Goal: Task Accomplishment & Management: Complete application form

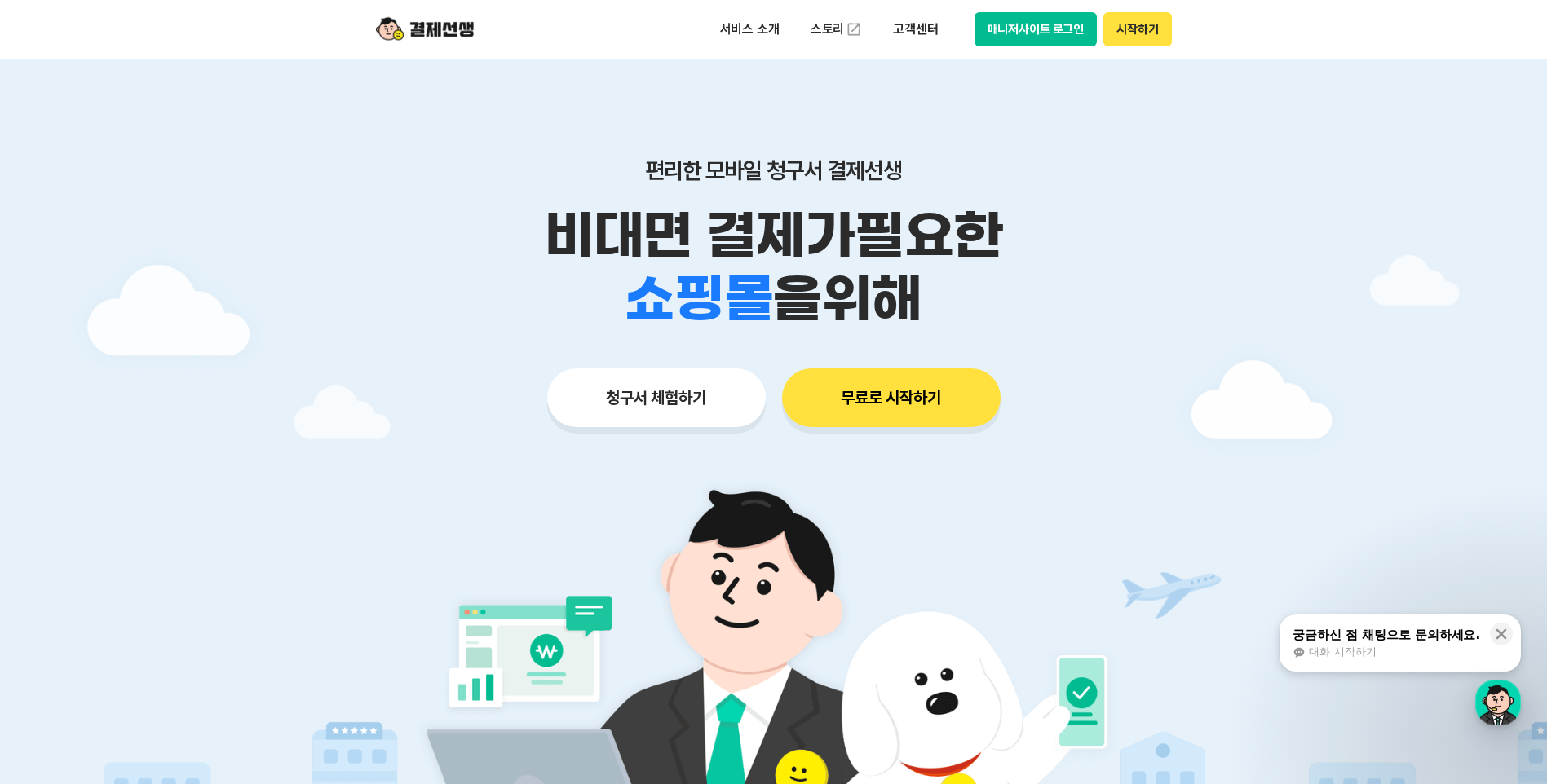
click at [708, 389] on button "청구서 체험하기" at bounding box center [656, 397] width 218 height 59
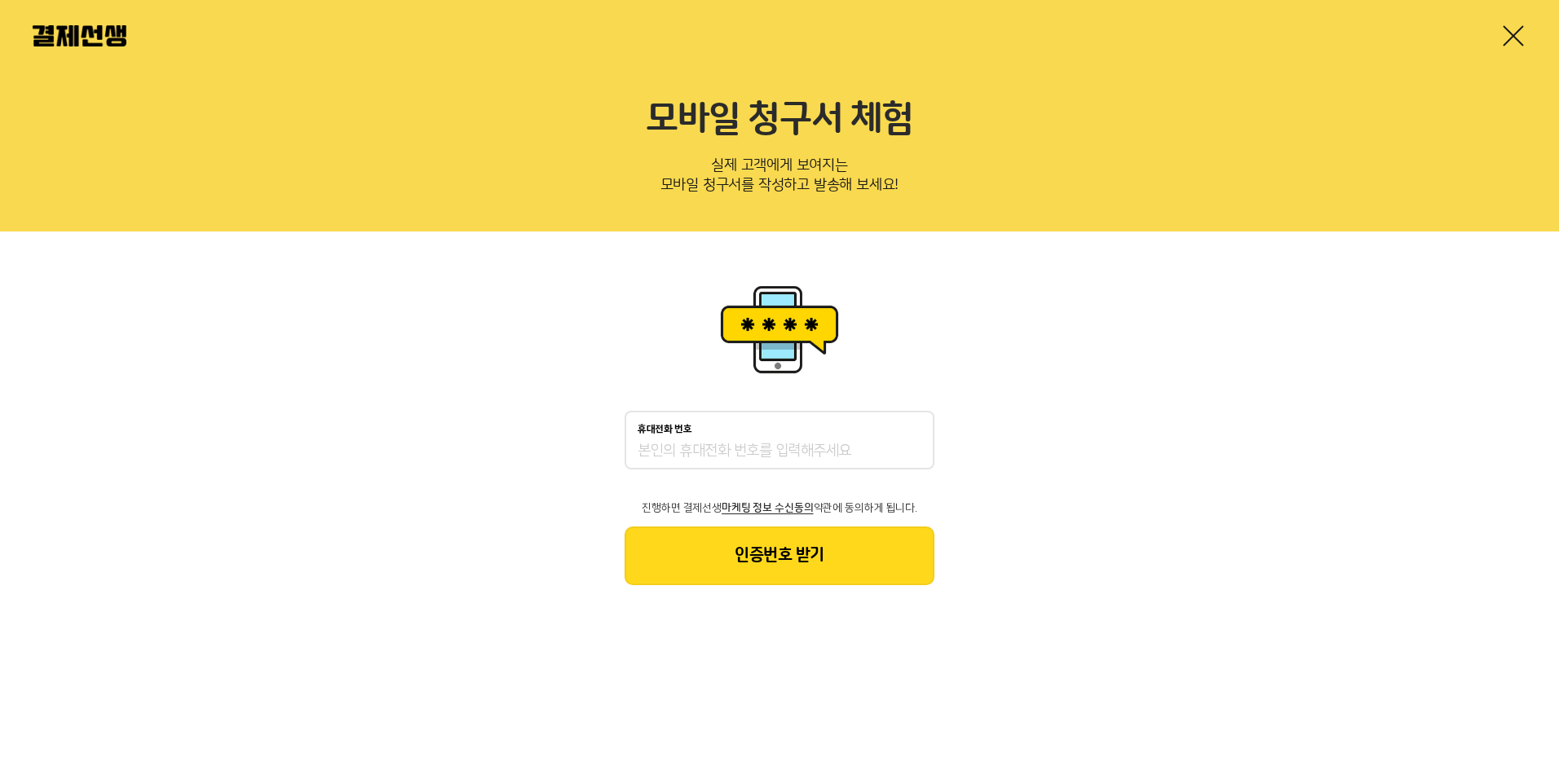
click at [699, 452] on input "휴대전화 번호" at bounding box center [780, 451] width 284 height 20
type input "01032881447"
click at [770, 558] on button "인증번호 받기" at bounding box center [780, 556] width 310 height 59
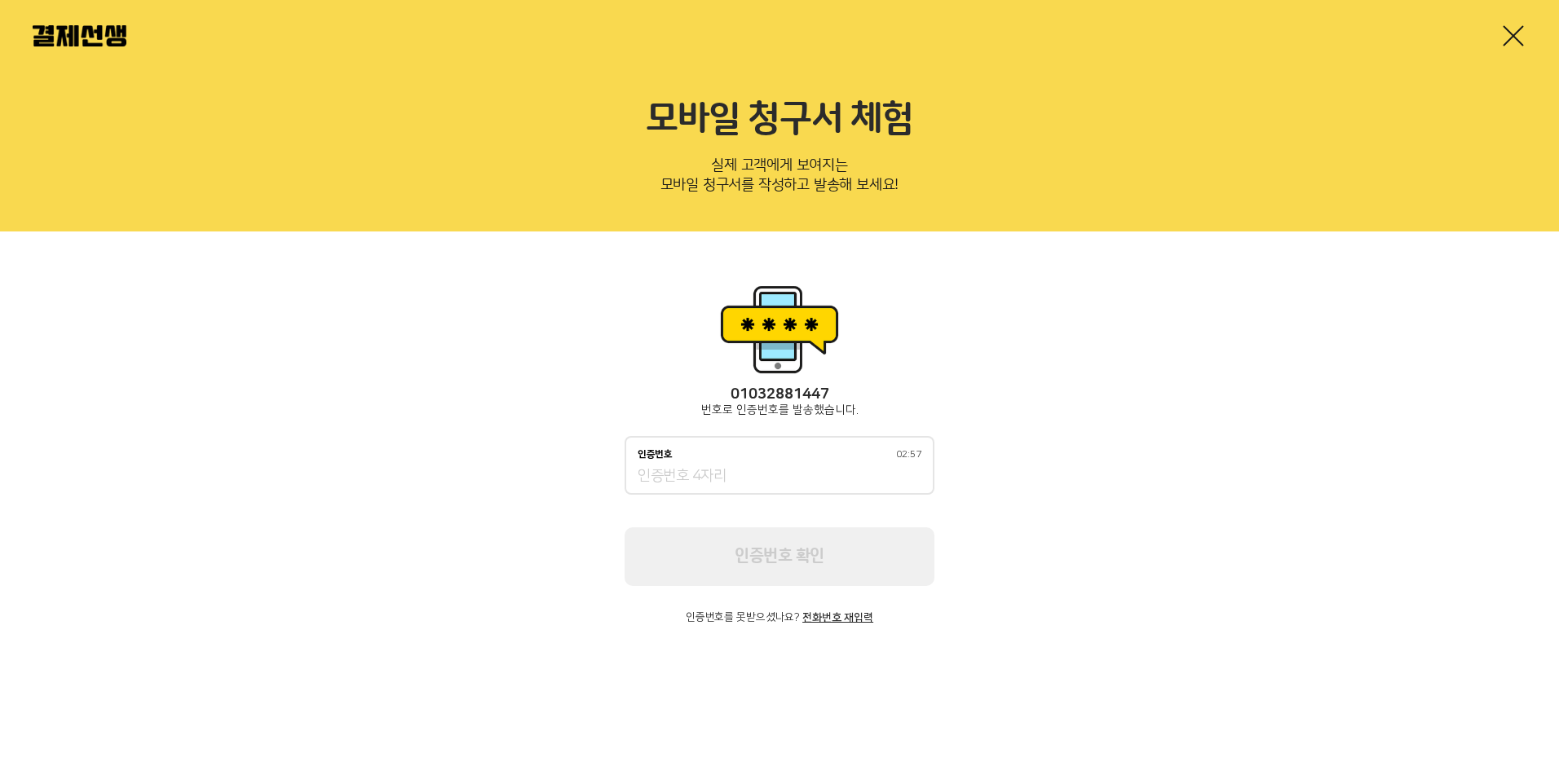
click at [662, 470] on input "인증번호 02:57" at bounding box center [780, 477] width 284 height 20
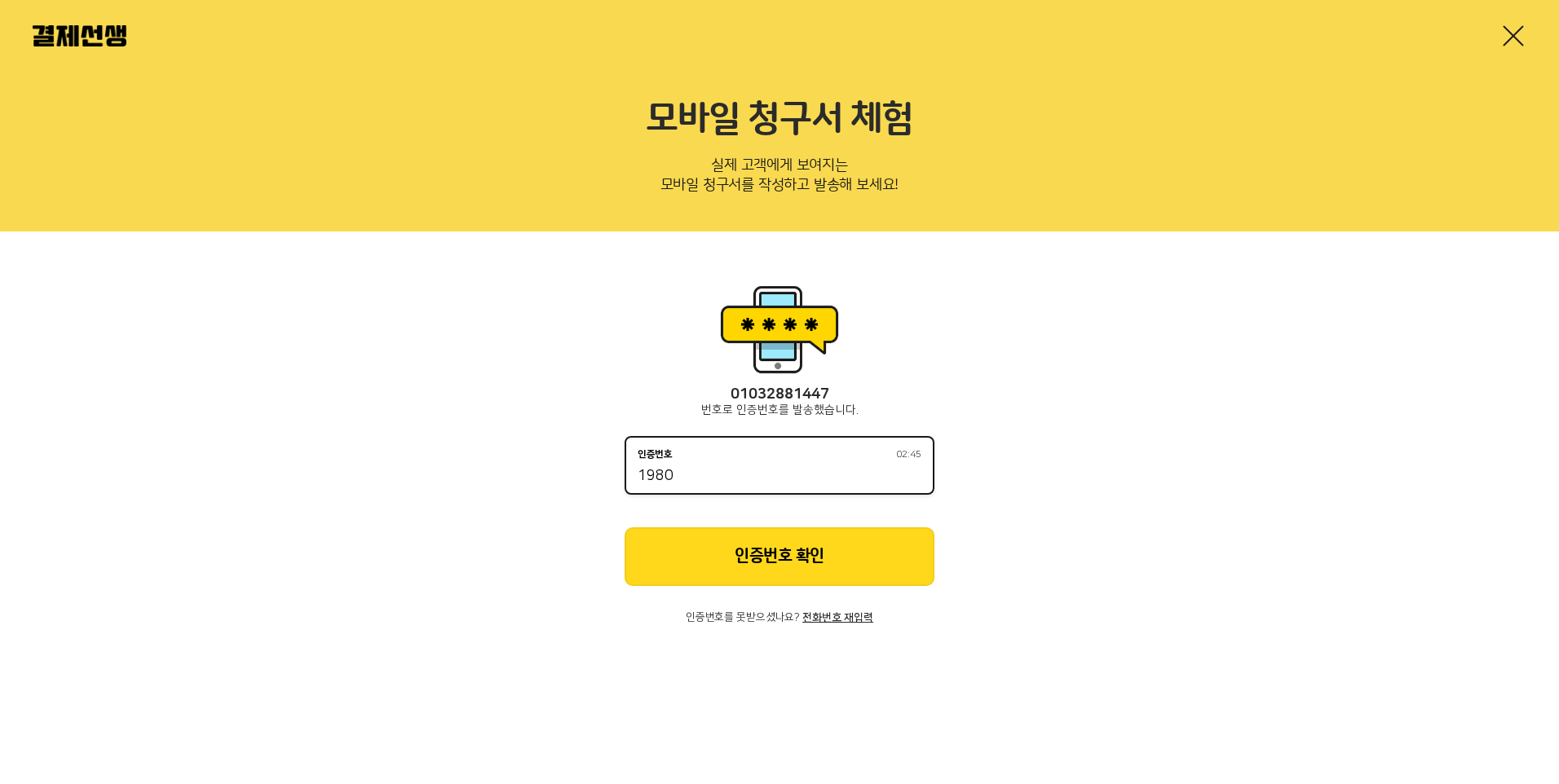
type input "1980"
click at [822, 558] on button "인증번호 확인" at bounding box center [780, 556] width 310 height 59
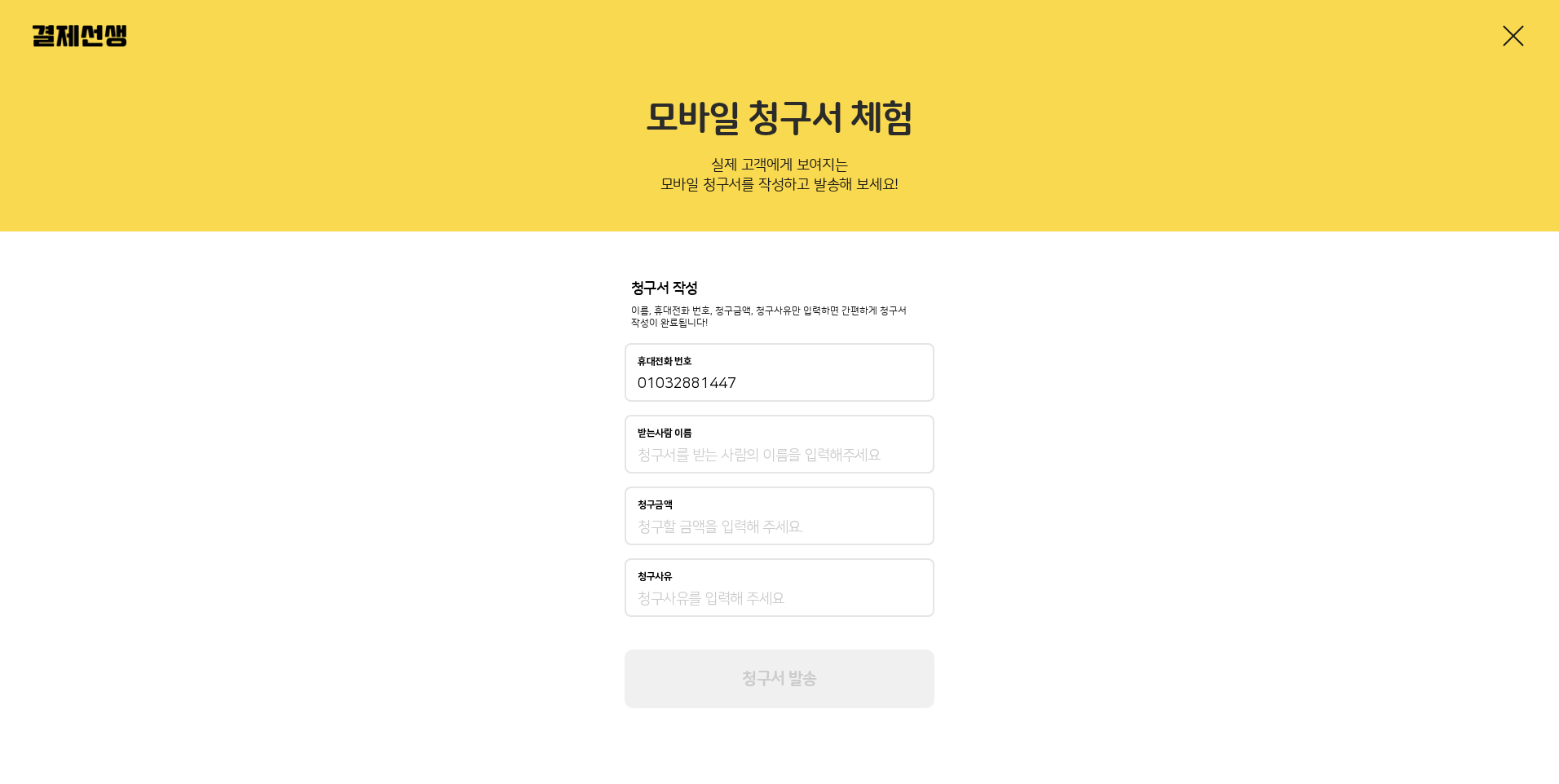
click at [653, 457] on input "받는사람 이름" at bounding box center [780, 456] width 284 height 20
type input "남평희"
click at [680, 527] on input "청구금액" at bounding box center [780, 528] width 284 height 20
type input "1,500,000"
click at [671, 606] on input "청구사유" at bounding box center [780, 600] width 284 height 20
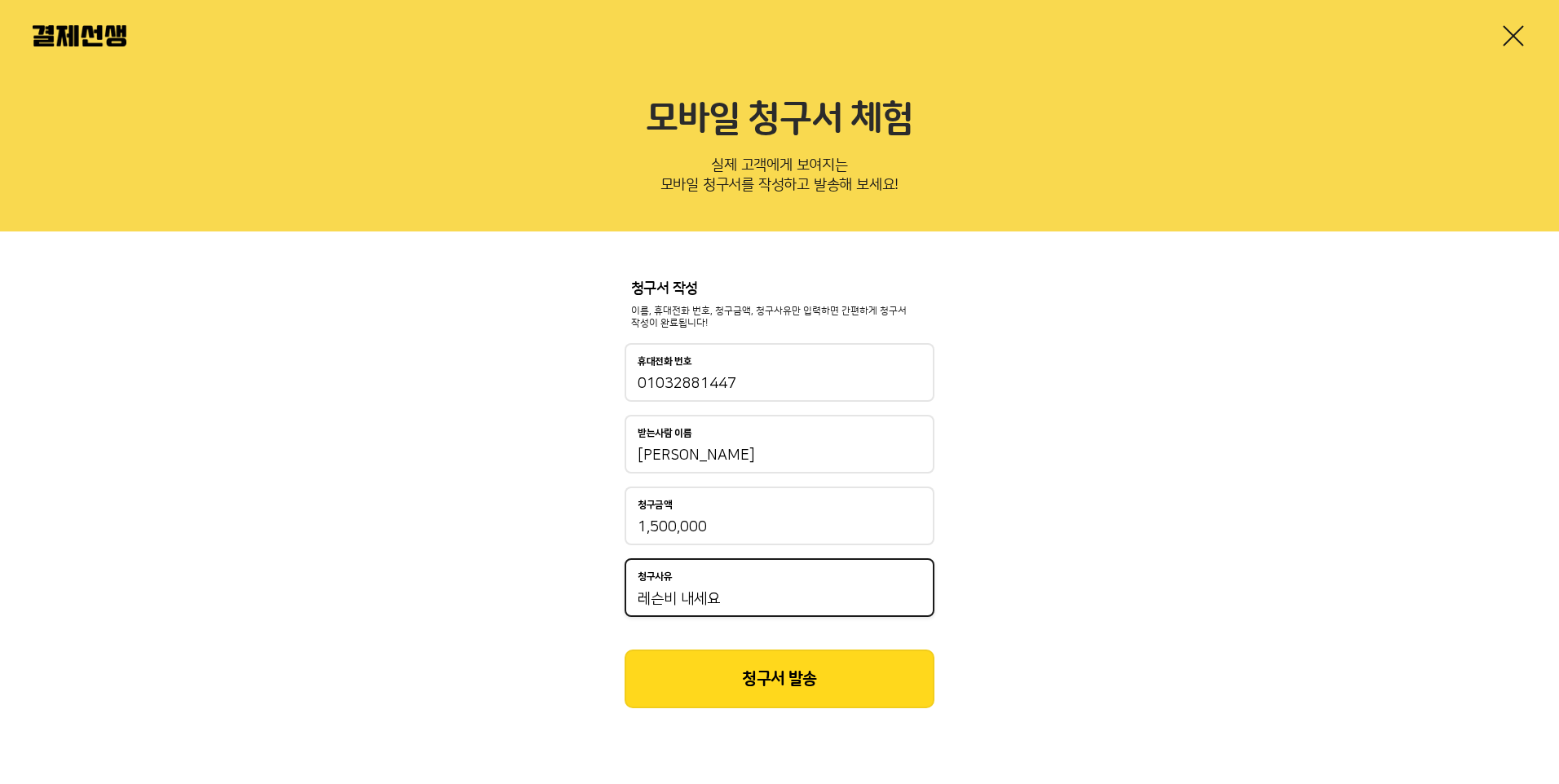
type input "레슨비 내세요"
click at [802, 679] on button "청구서 발송" at bounding box center [780, 678] width 310 height 59
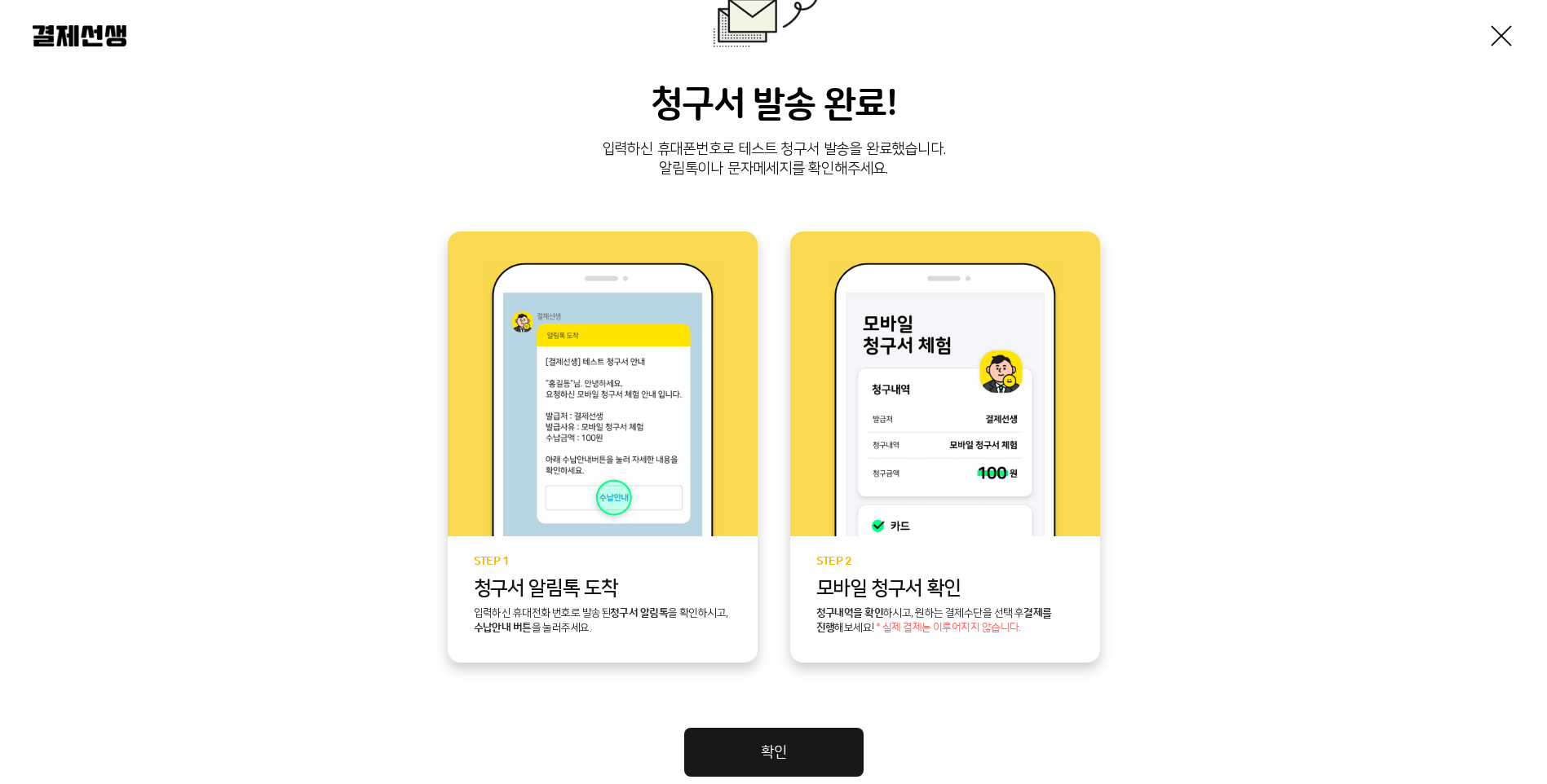
scroll to position [271, 0]
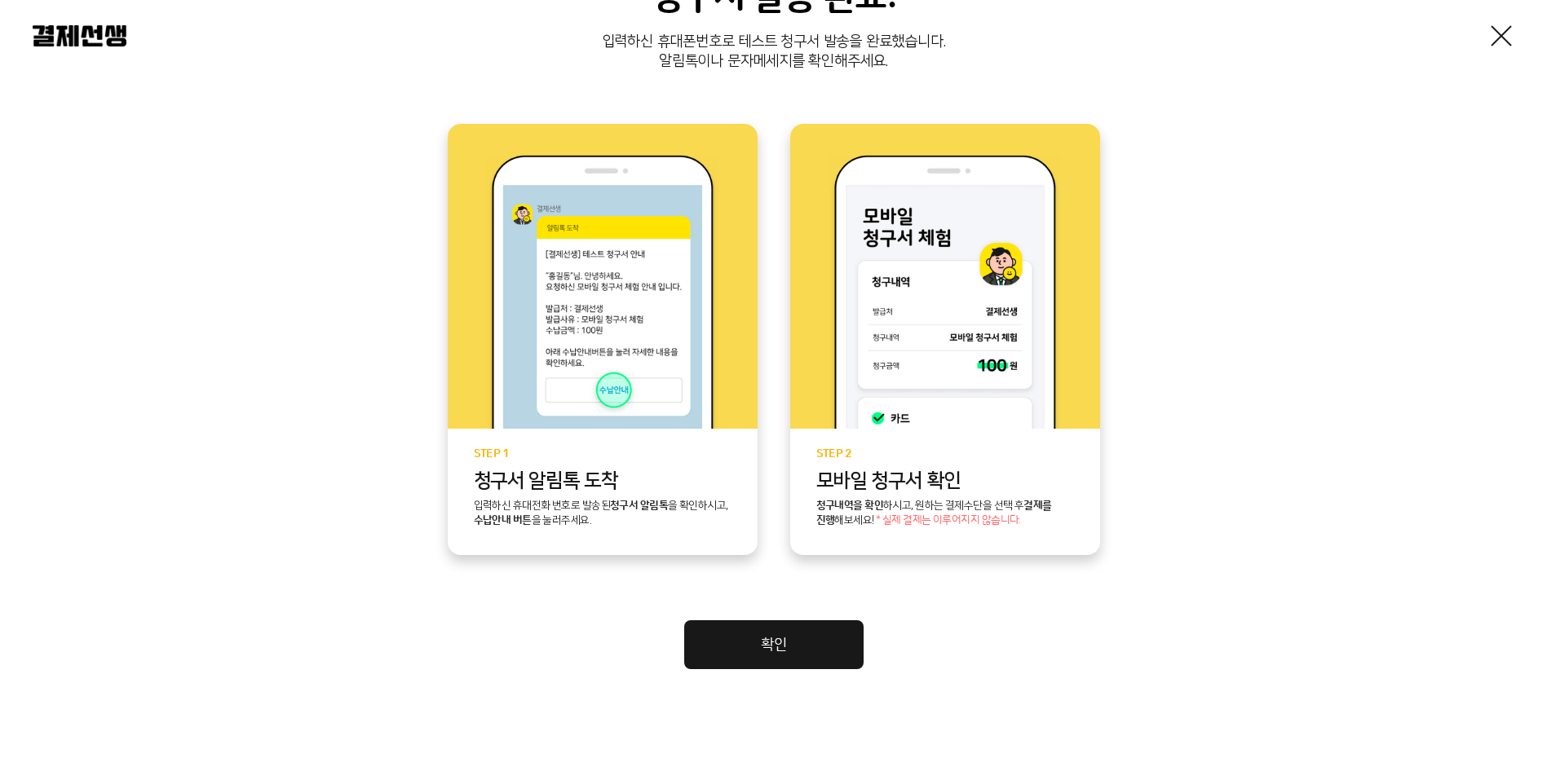
click at [807, 644] on link "확인" at bounding box center [774, 645] width 179 height 49
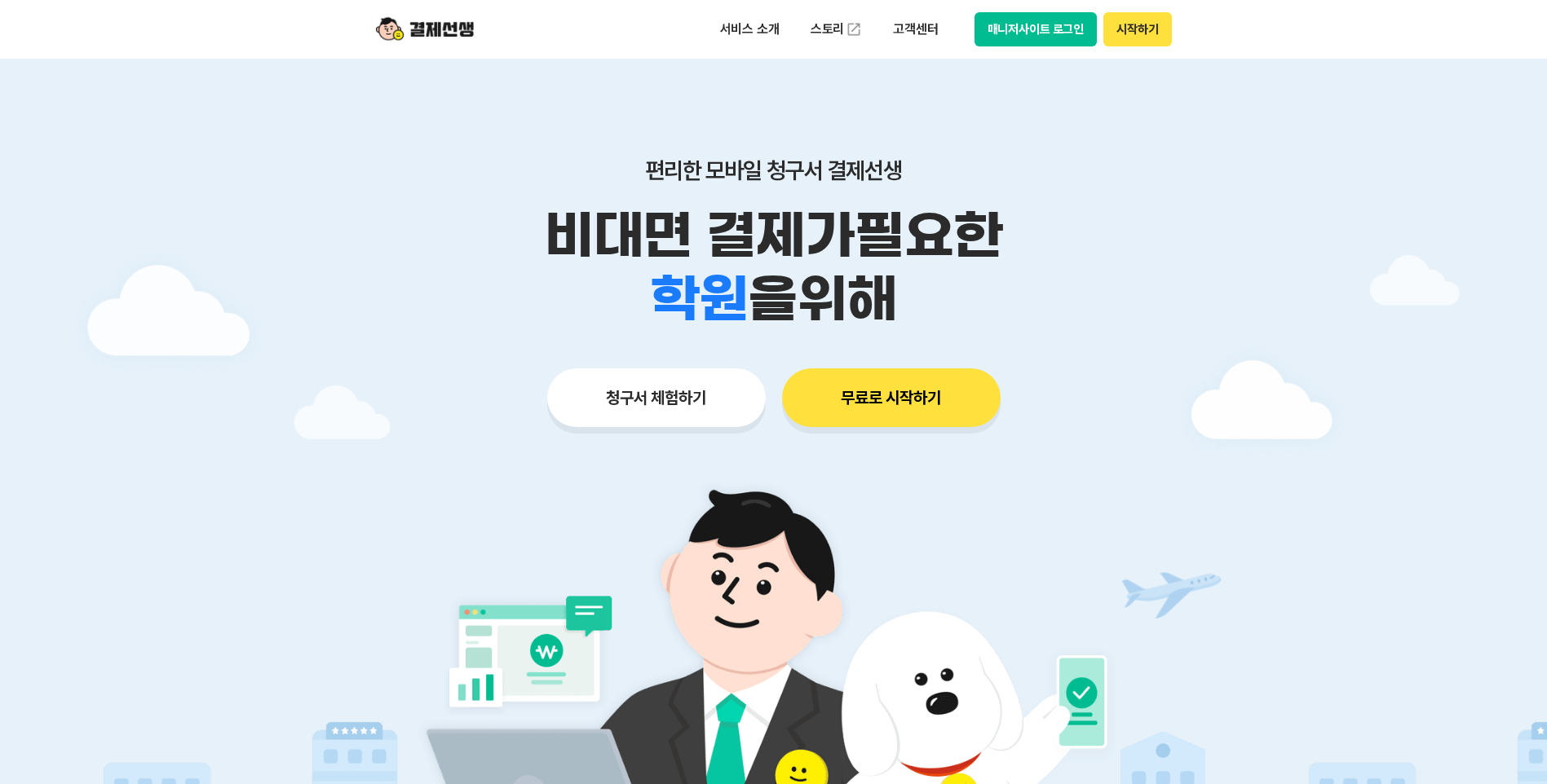
click at [886, 388] on button "무료로 시작하기" at bounding box center [891, 397] width 218 height 59
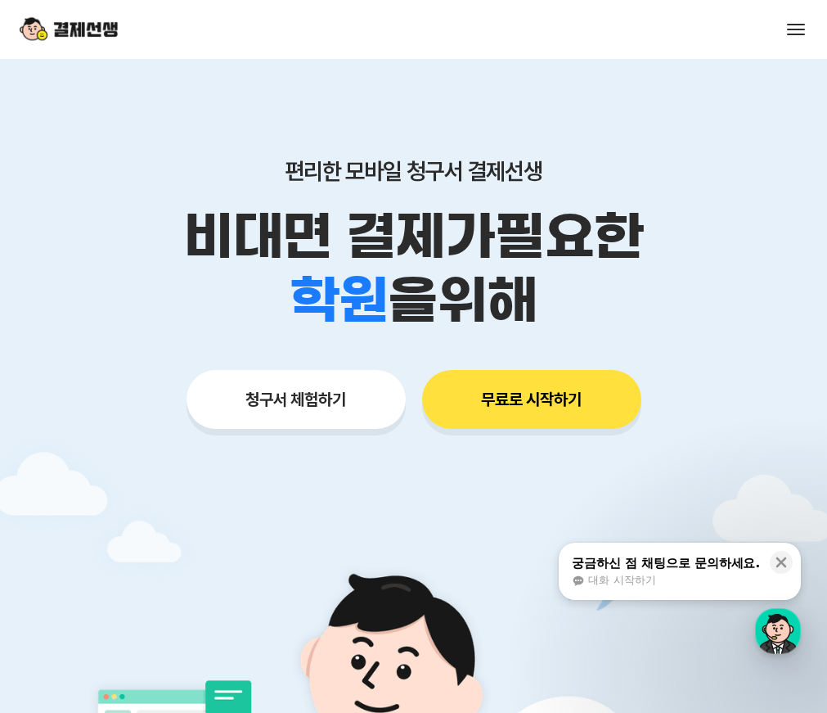
click at [507, 388] on button "무료로 시작하기" at bounding box center [531, 399] width 219 height 59
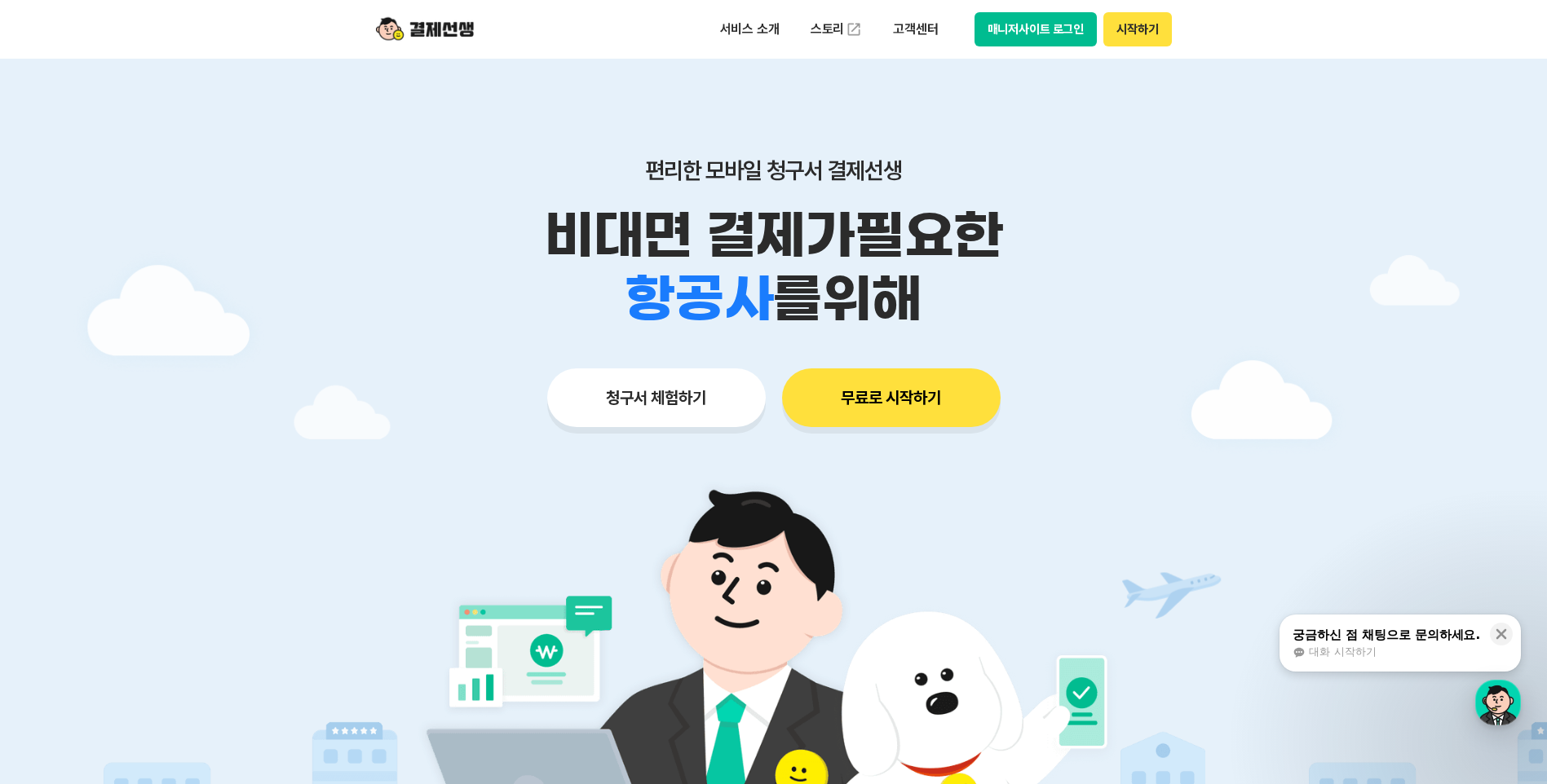
click at [823, 405] on button "무료로 시작하기" at bounding box center [891, 397] width 218 height 59
